Goal: Check status

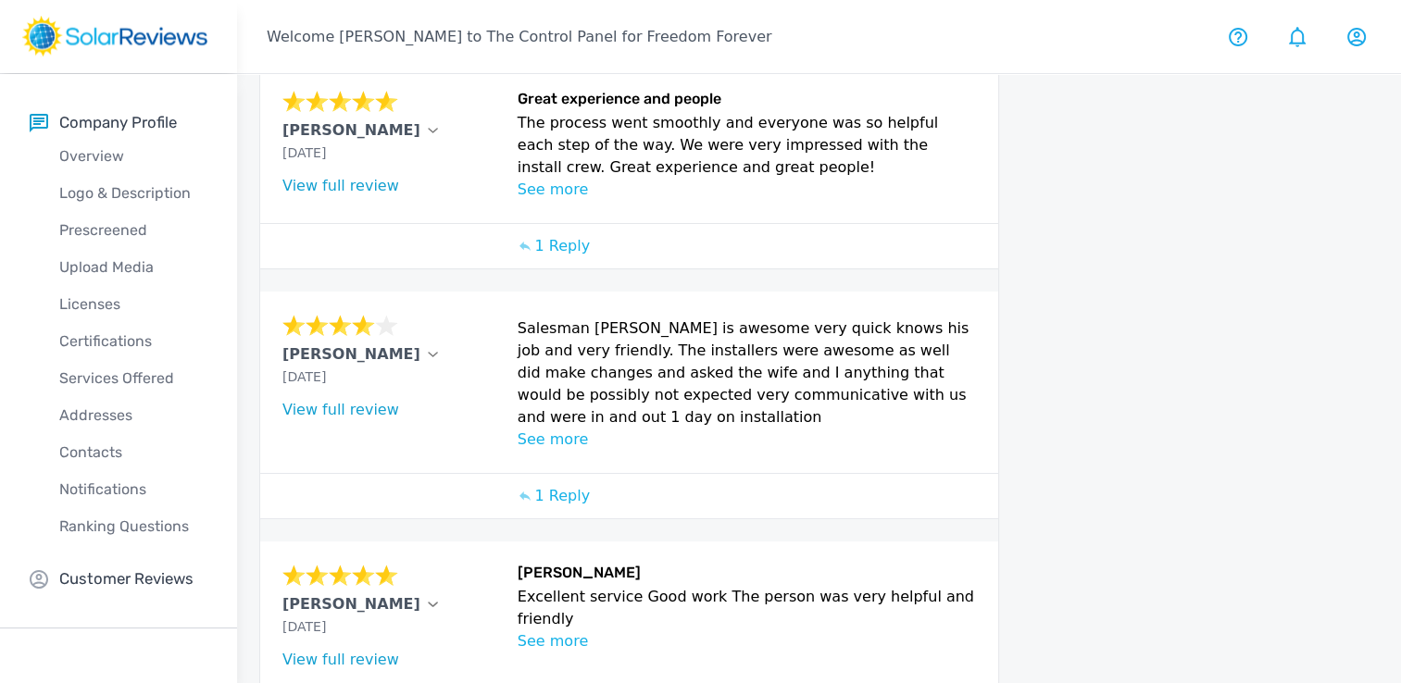
scroll to position [993, 0]
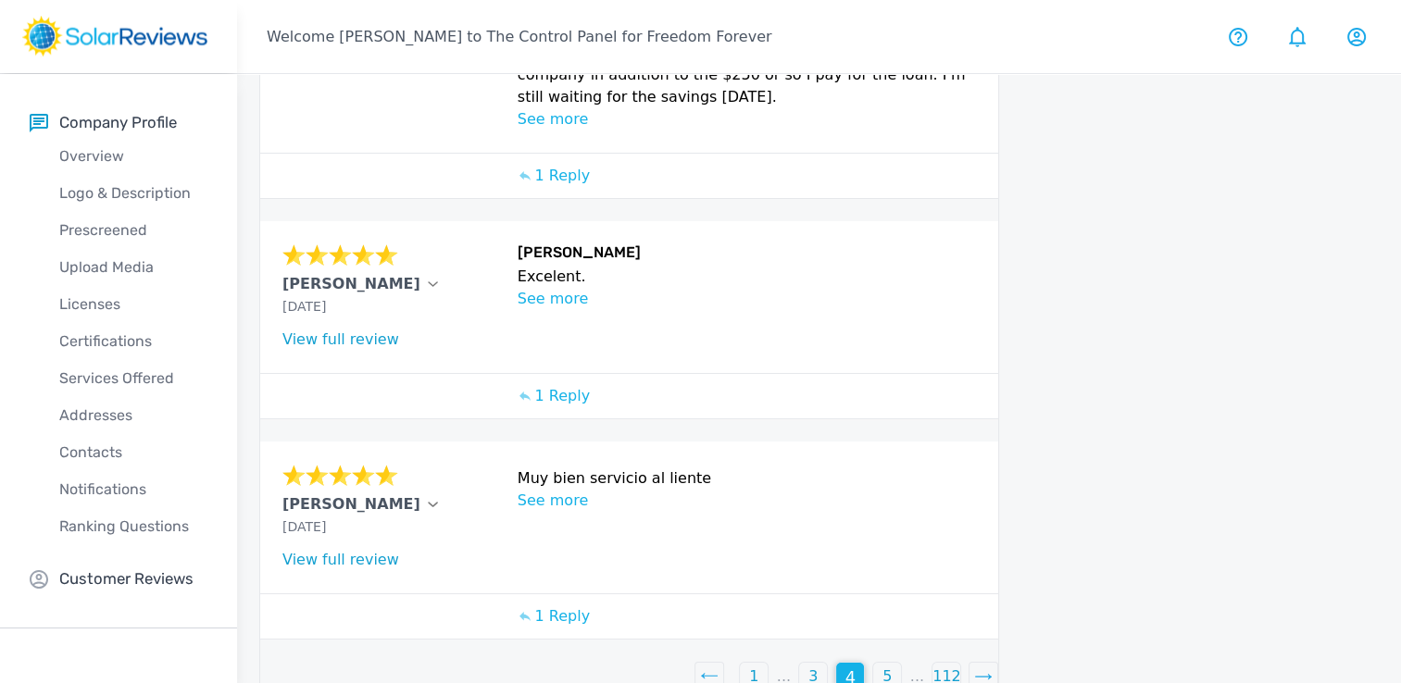
click at [892, 663] on div "5" at bounding box center [887, 677] width 28 height 28
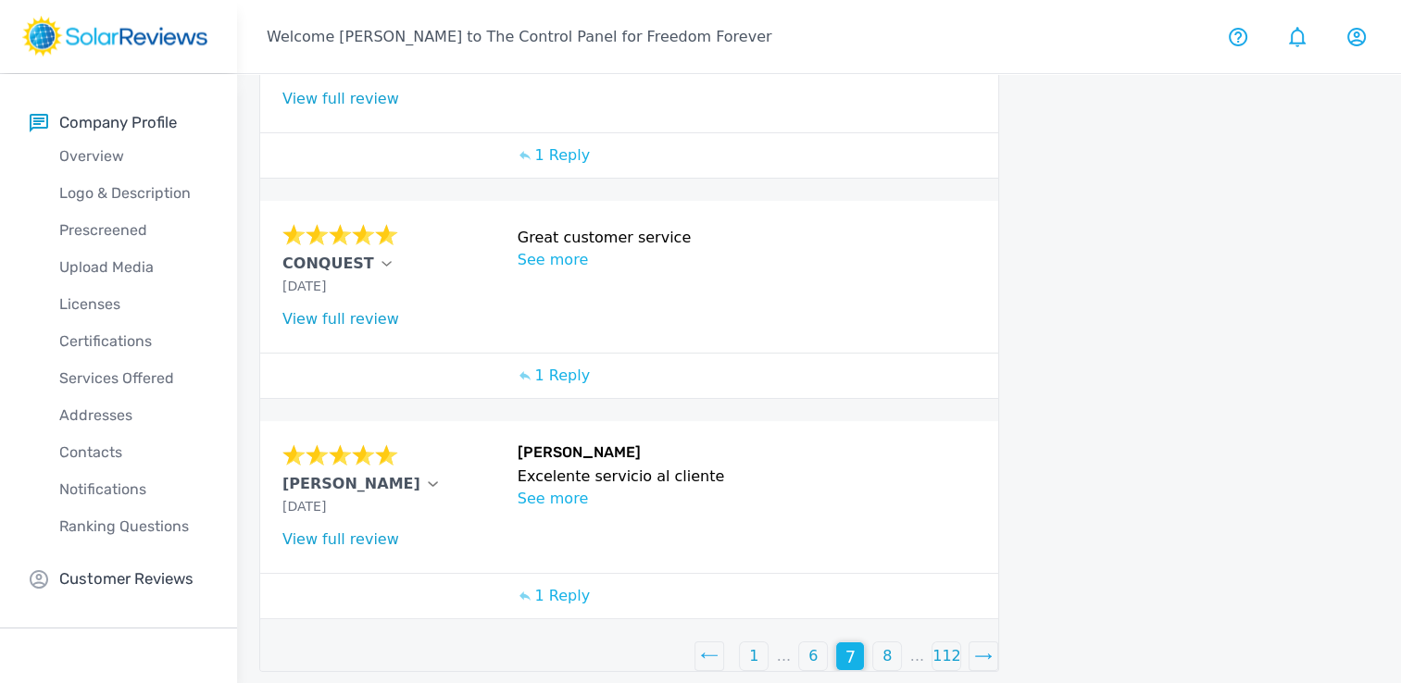
click at [893, 645] on div "8" at bounding box center [887, 657] width 28 height 28
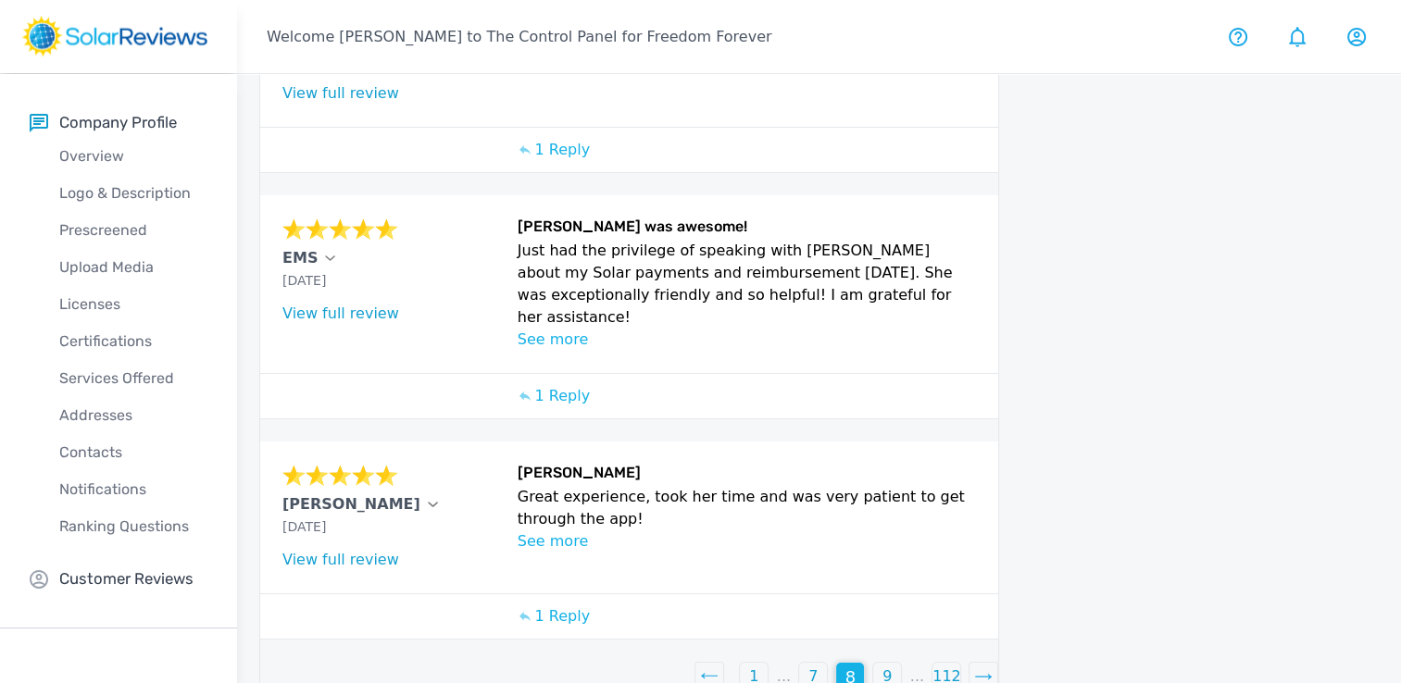
click at [893, 663] on div "9" at bounding box center [887, 677] width 28 height 28
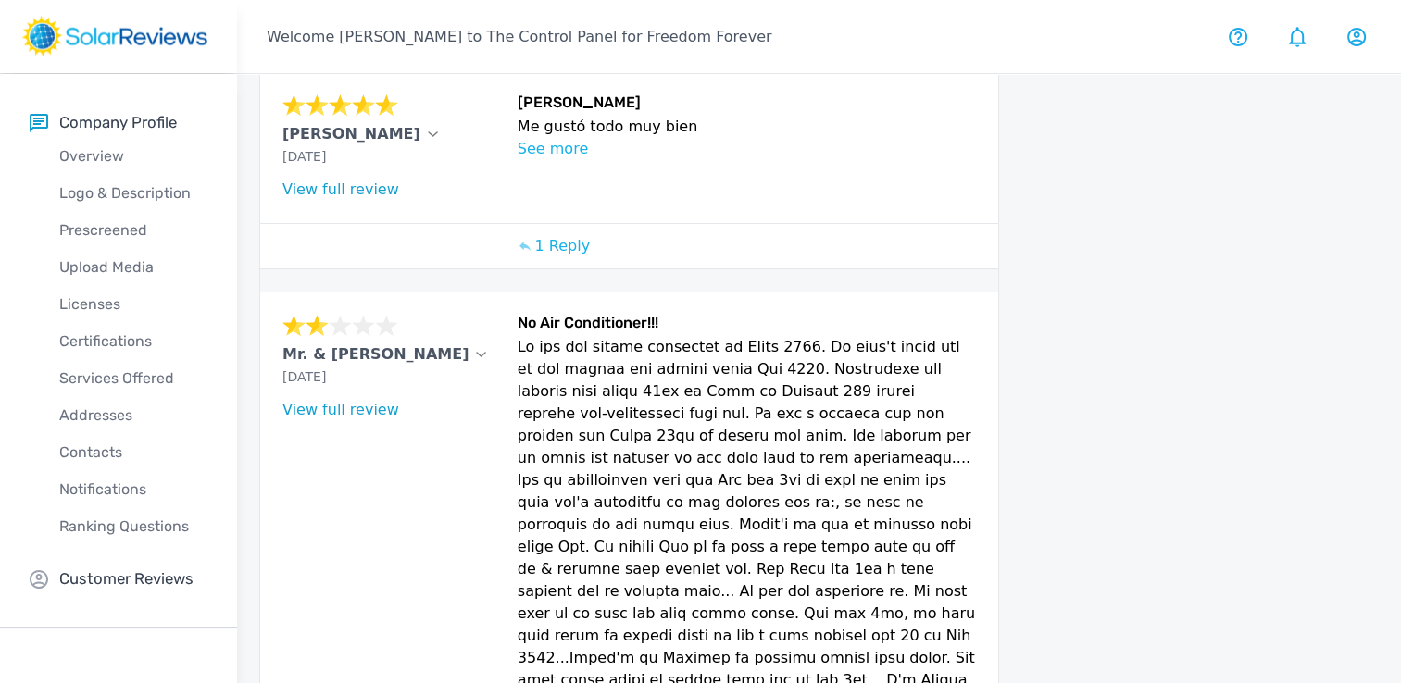
scroll to position [1411, 0]
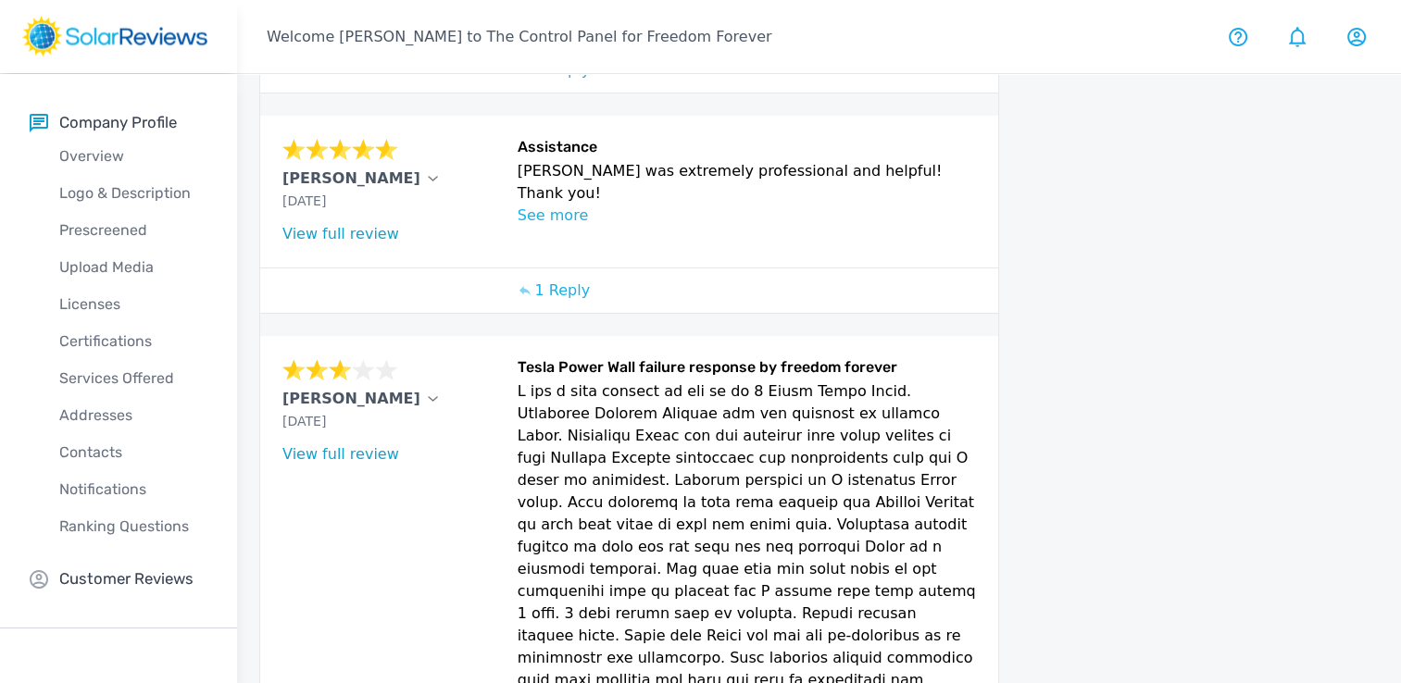
scroll to position [1362, 0]
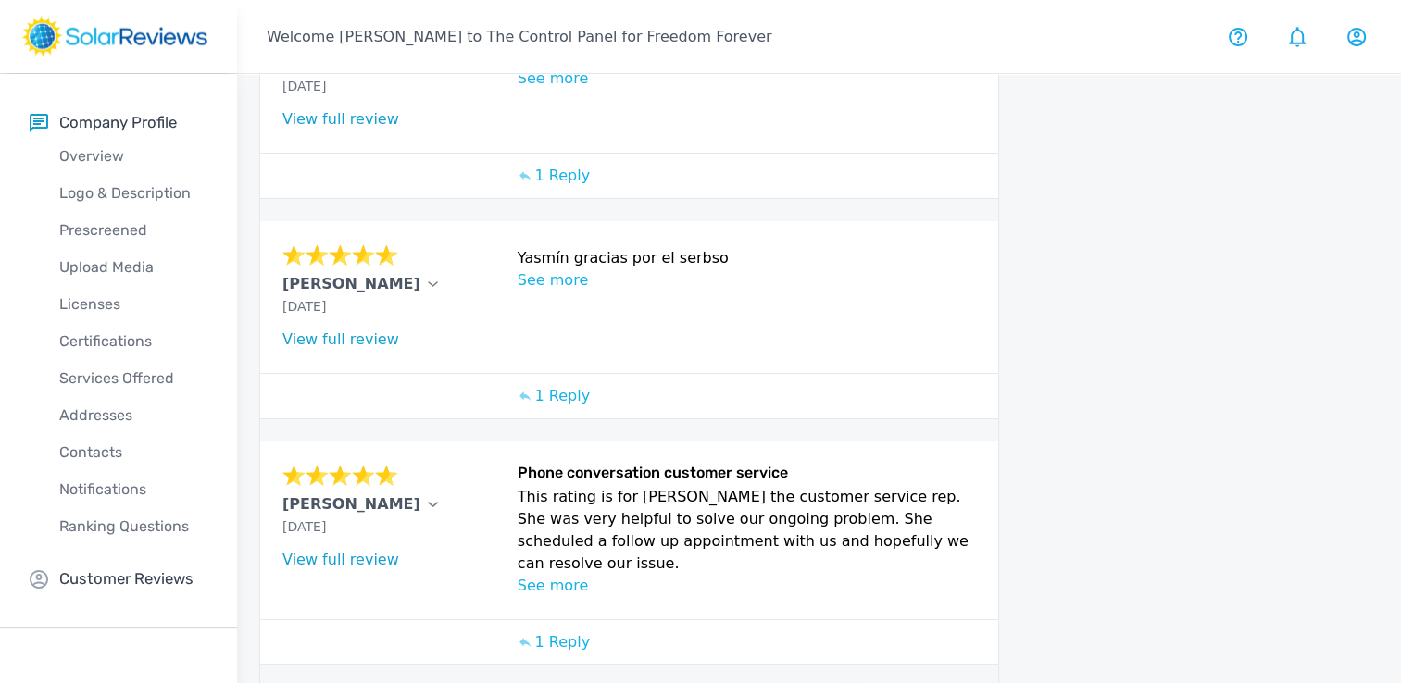
scroll to position [752, 0]
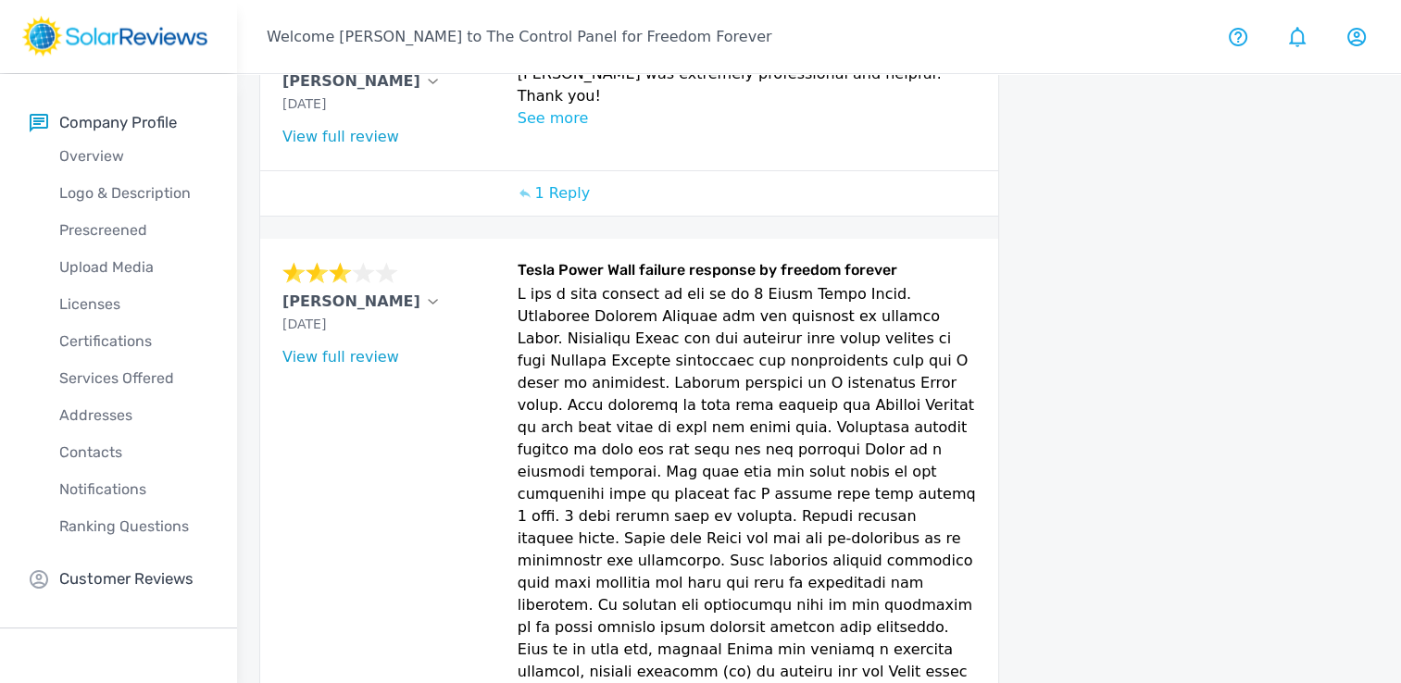
scroll to position [1362, 0]
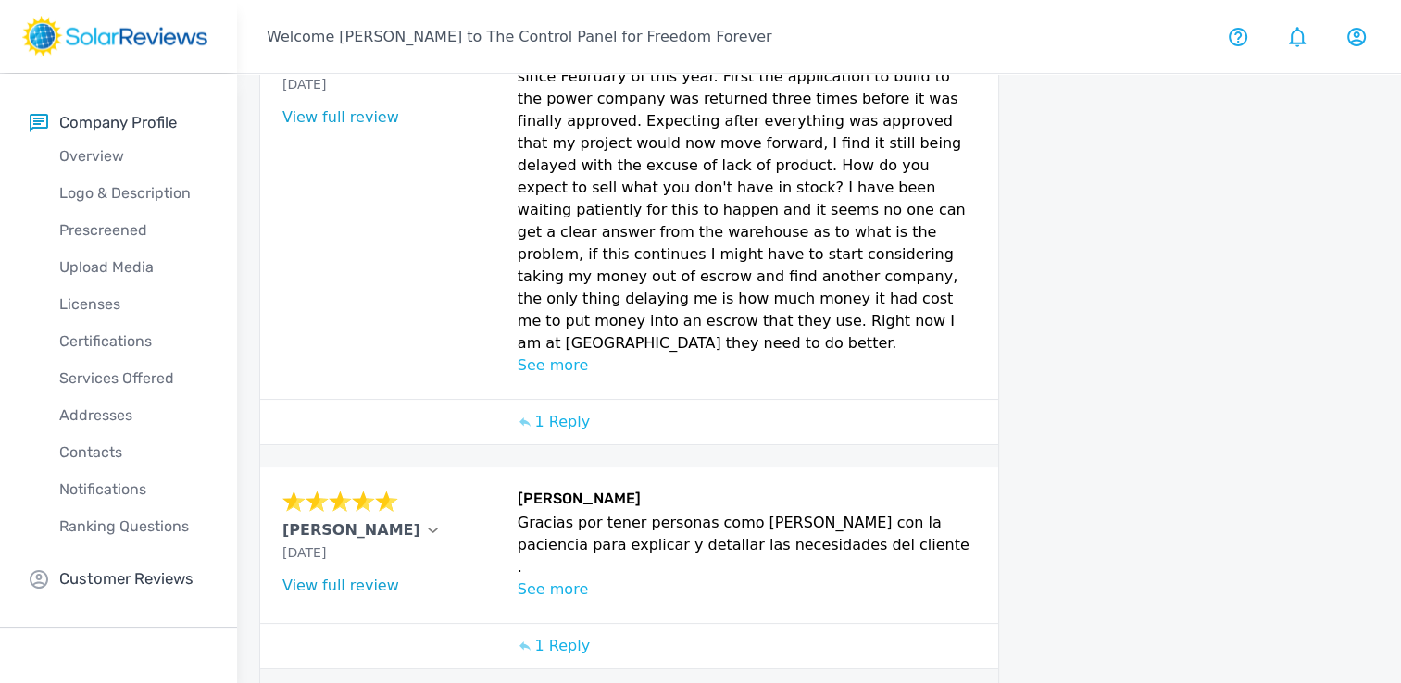
scroll to position [952, 0]
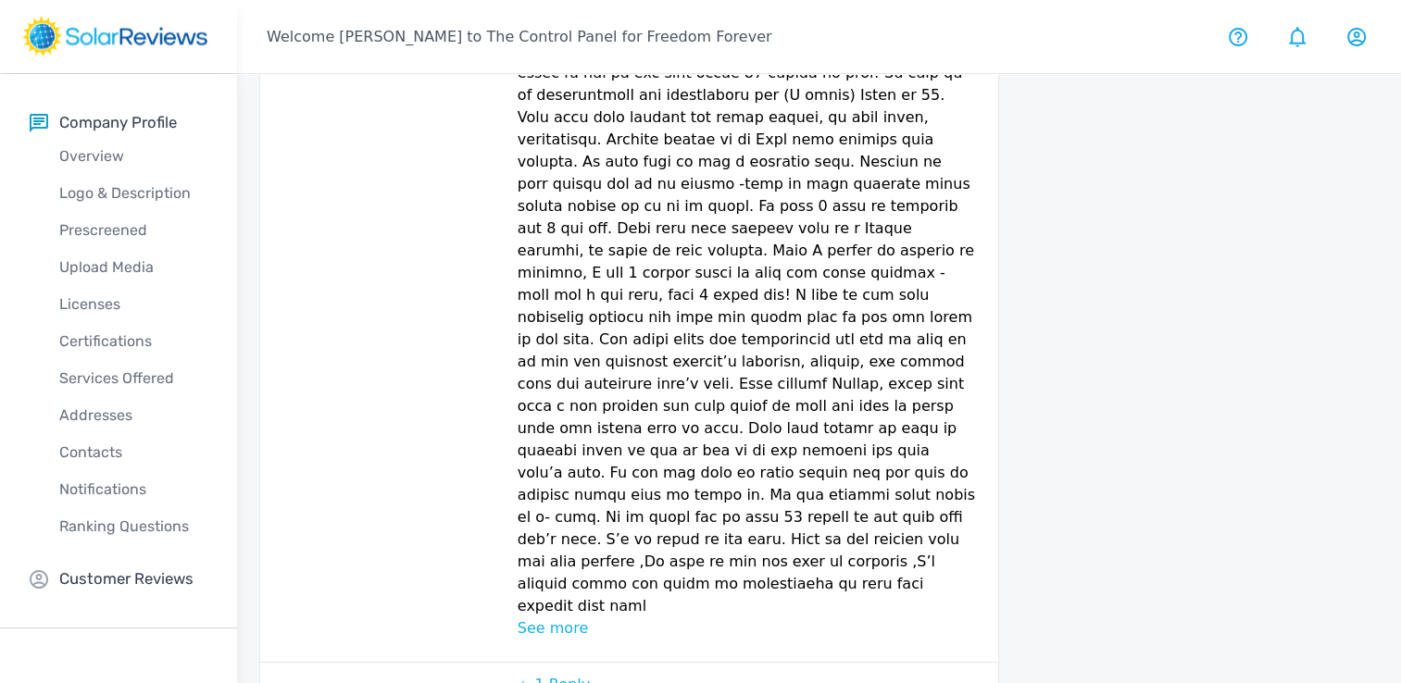
scroll to position [1219, 0]
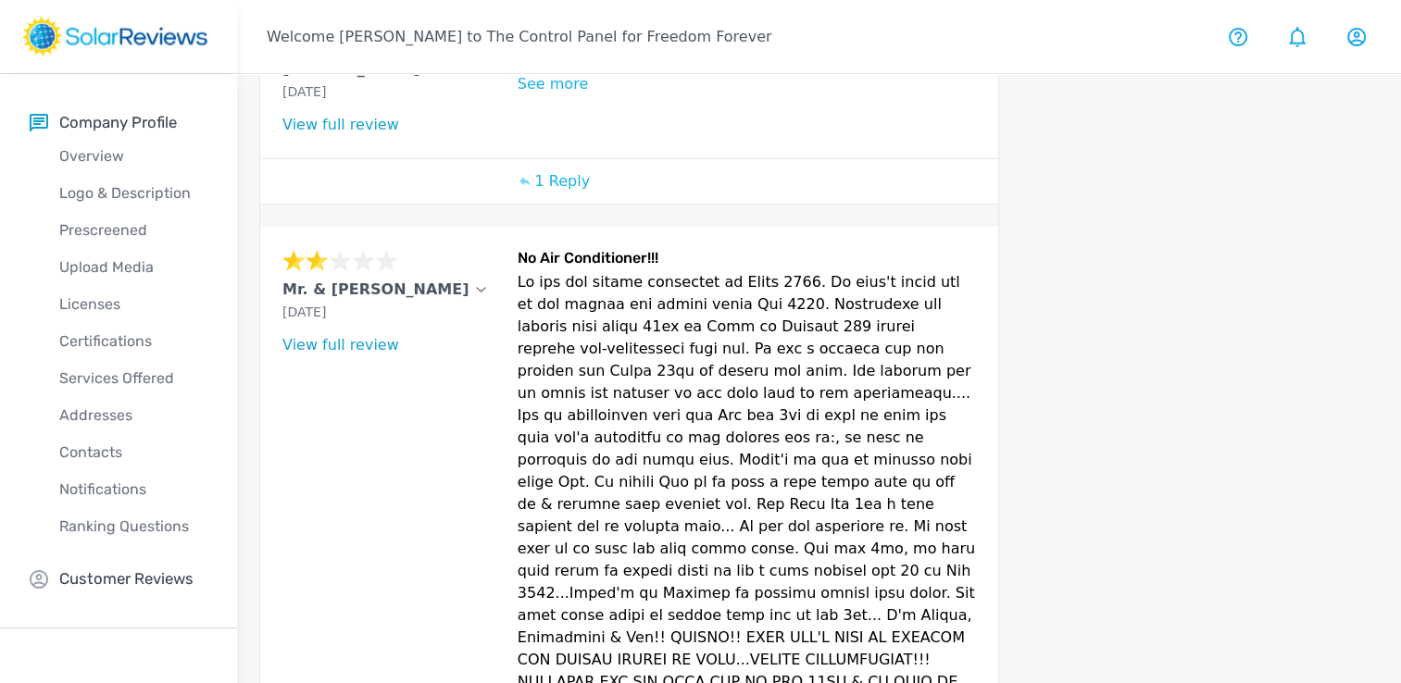
scroll to position [1411, 0]
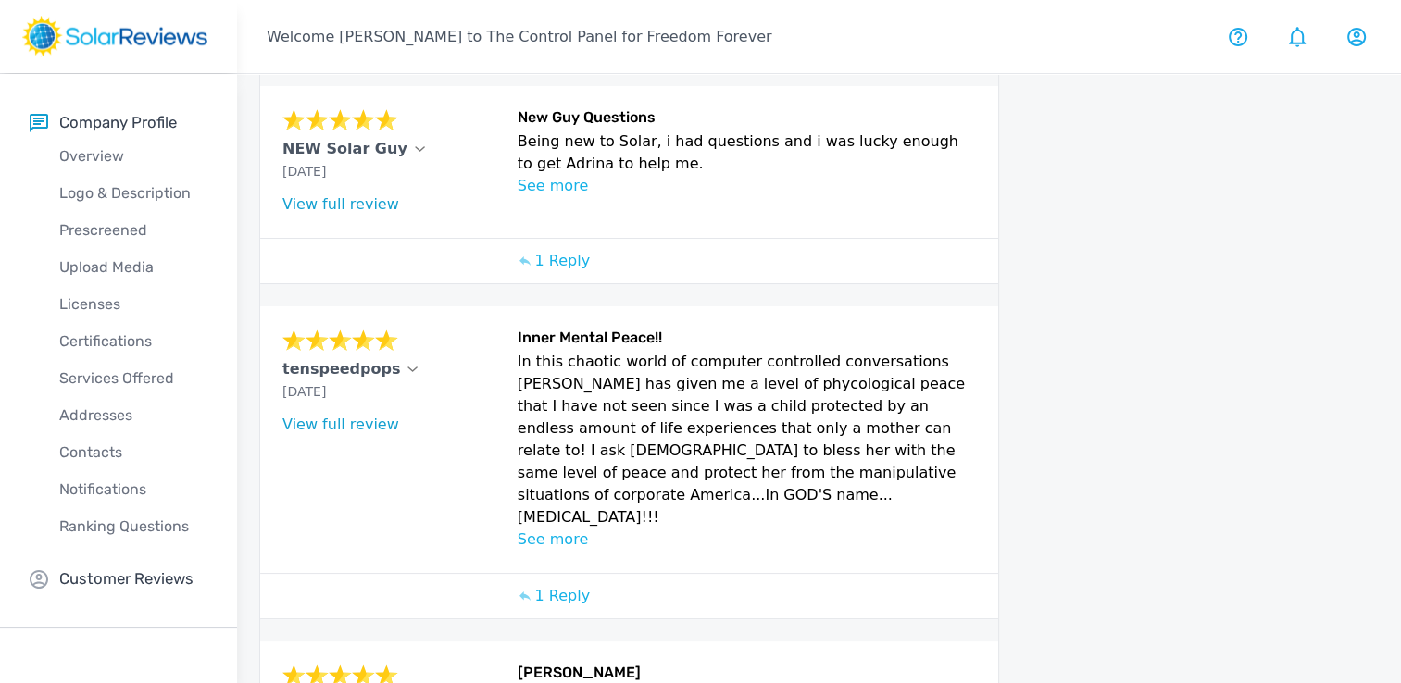
scroll to position [868, 0]
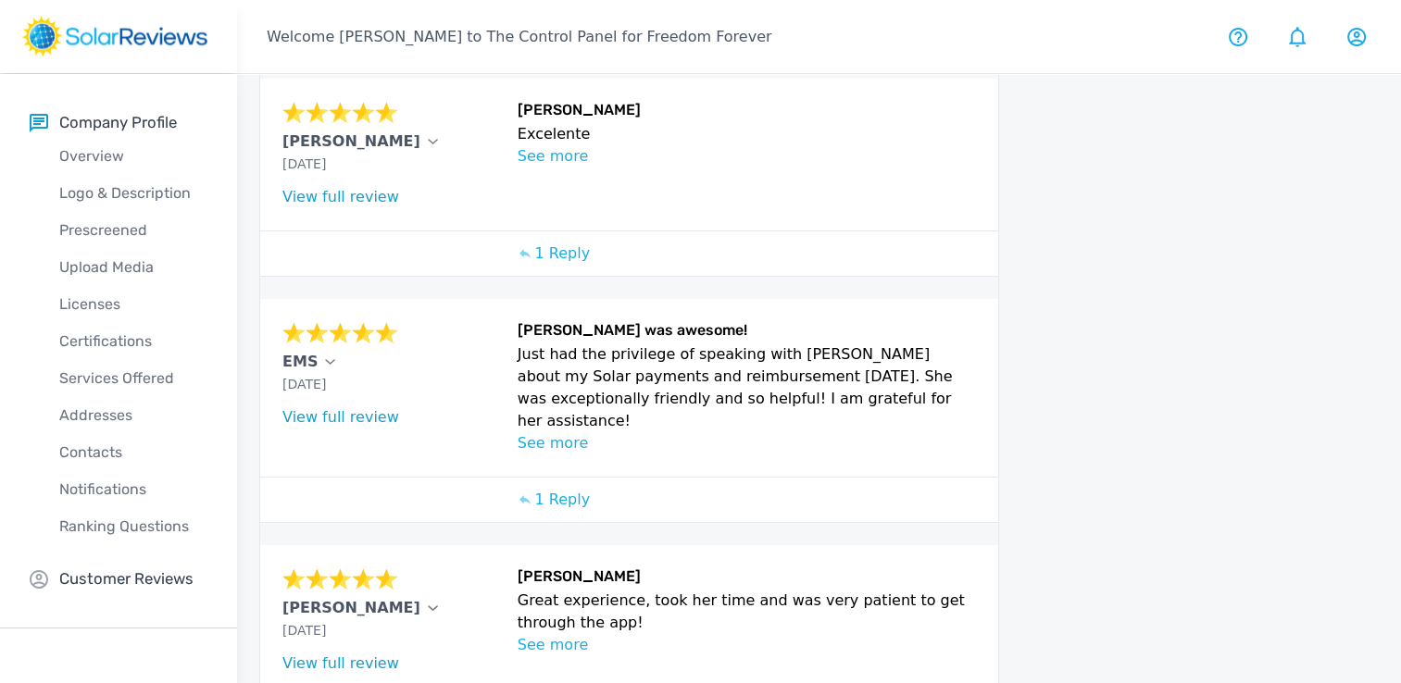
scroll to position [752, 0]
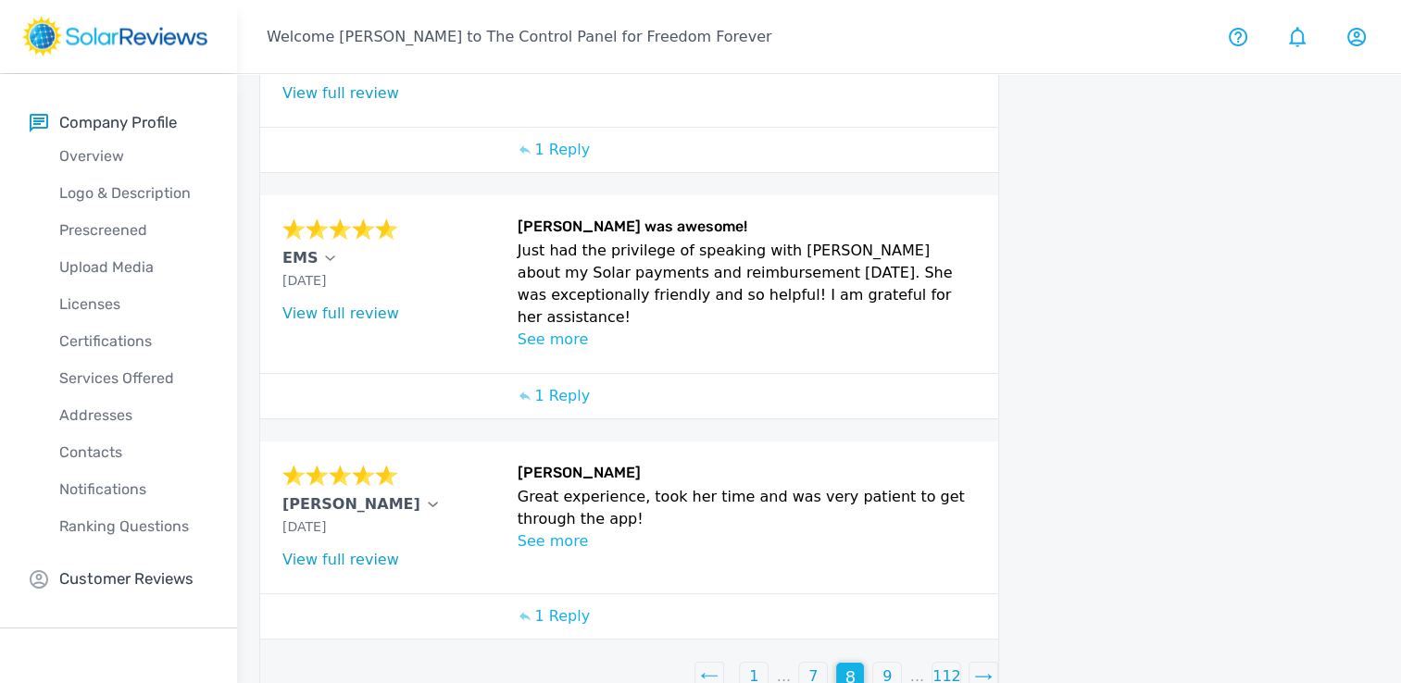
click at [819, 663] on div "7" at bounding box center [813, 677] width 28 height 28
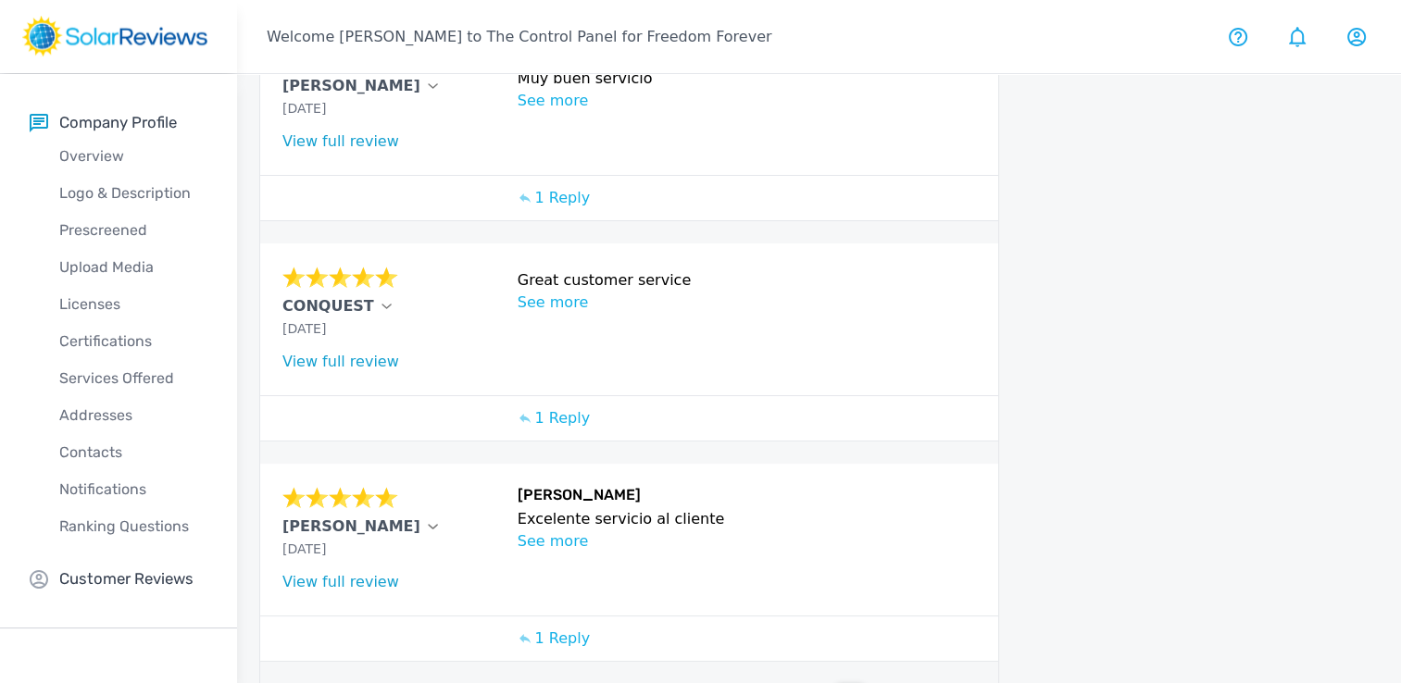
scroll to position [746, 0]
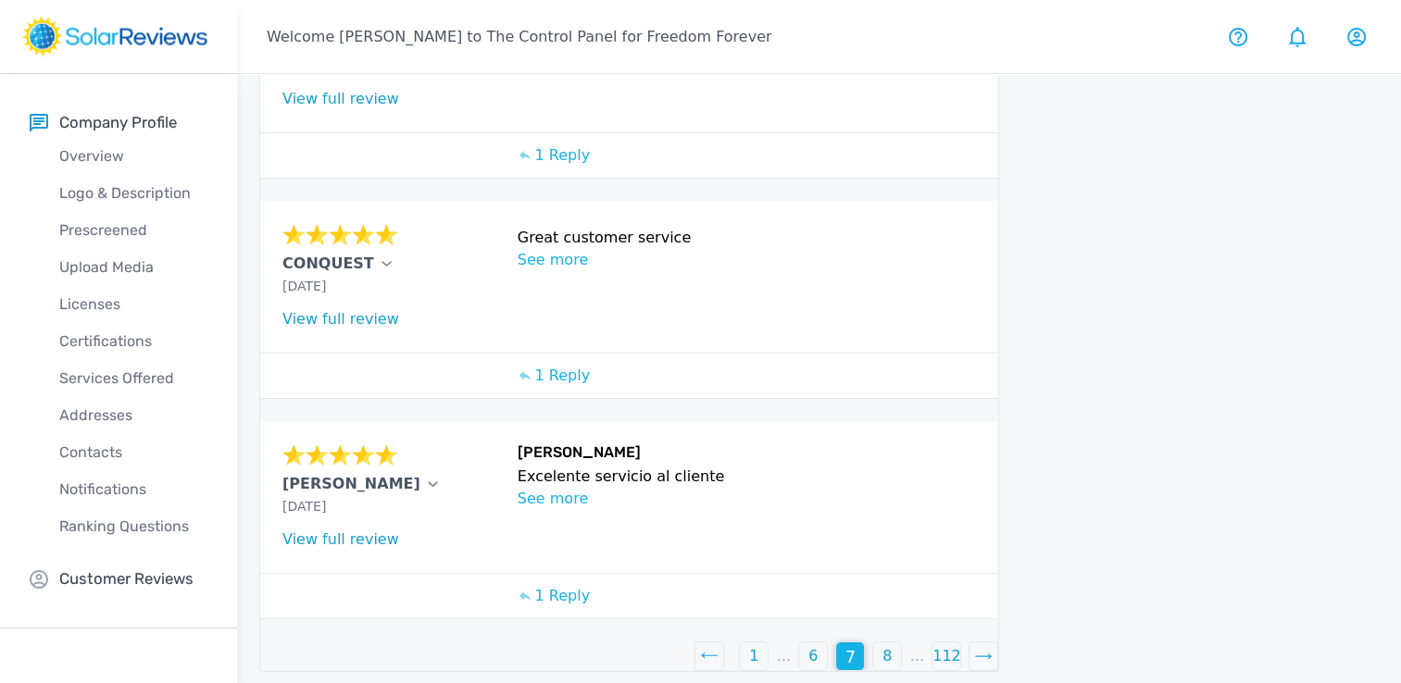
click at [820, 643] on div "6" at bounding box center [813, 657] width 28 height 28
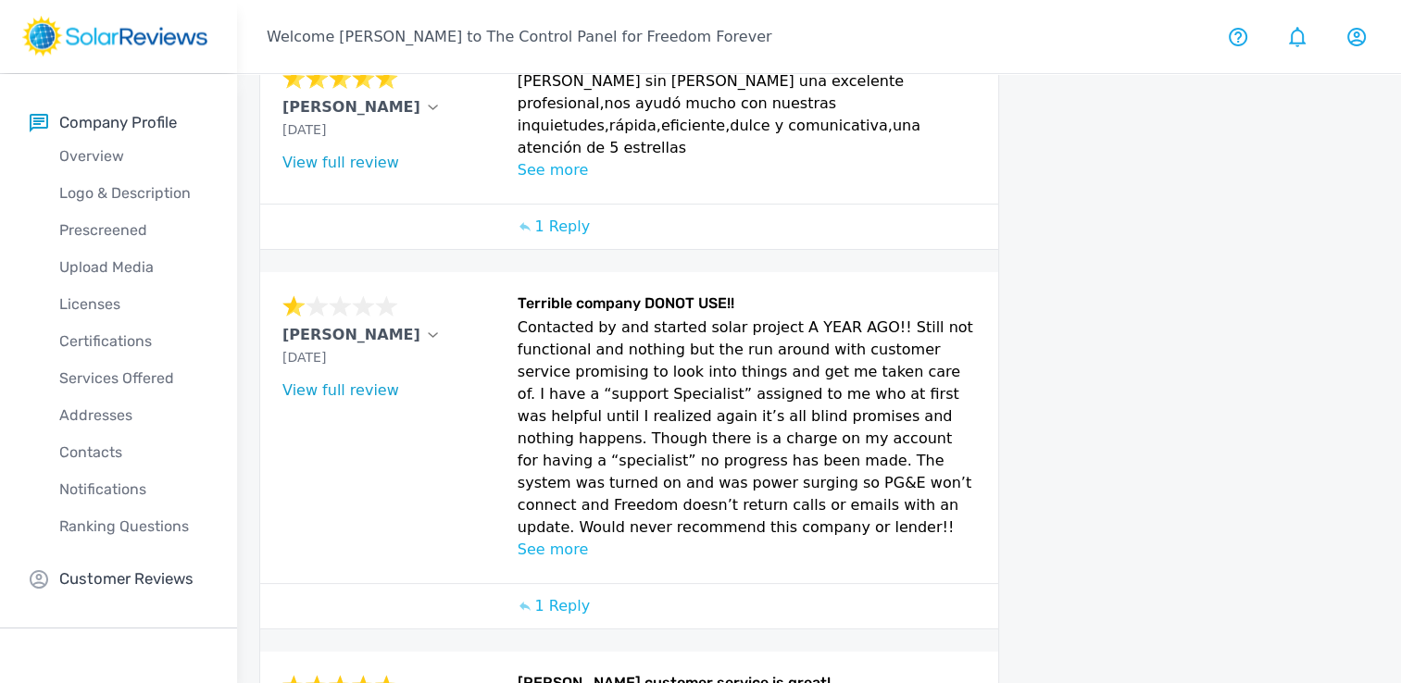
scroll to position [0, 0]
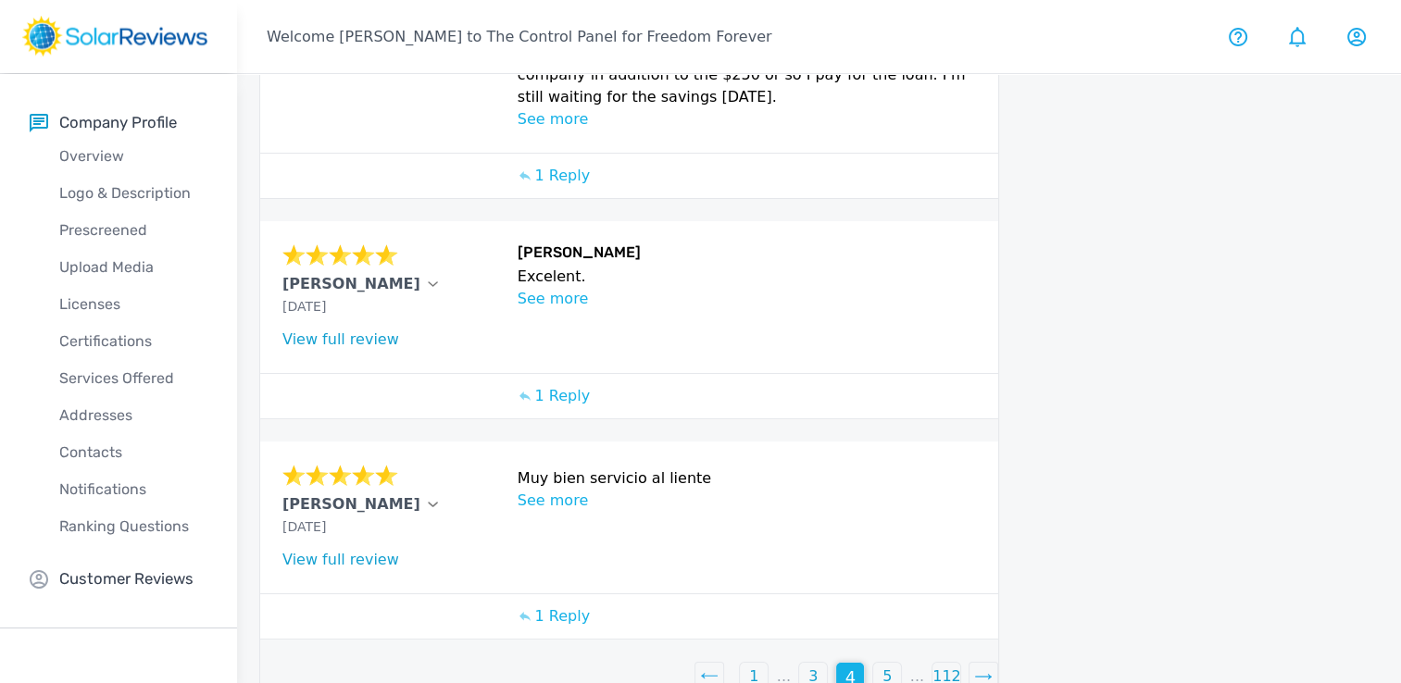
click at [816, 666] on p "3" at bounding box center [812, 677] width 9 height 22
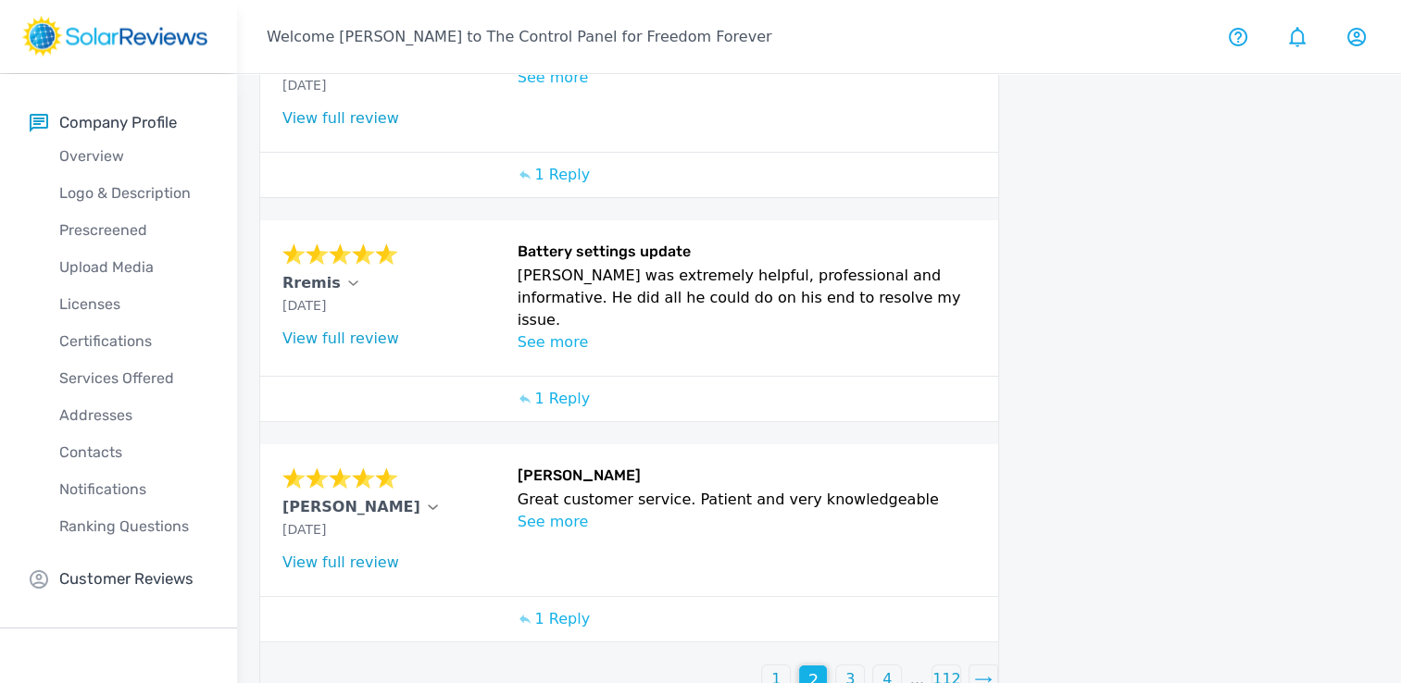
click at [781, 666] on div "1" at bounding box center [776, 680] width 28 height 28
